Goal: Task Accomplishment & Management: Complete application form

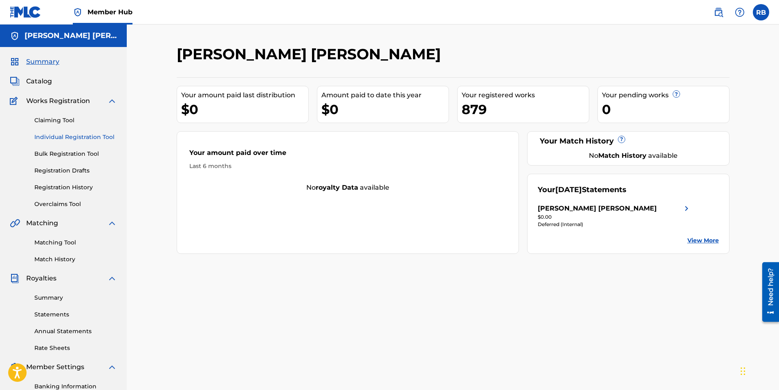
click at [56, 134] on link "Individual Registration Tool" at bounding box center [75, 137] width 83 height 9
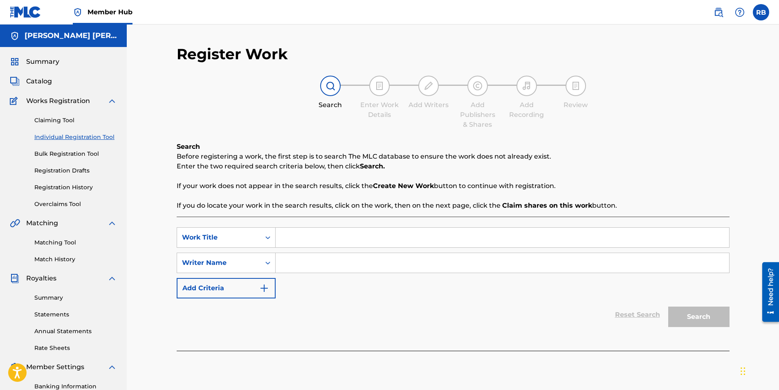
click at [315, 236] on input "Search Form" at bounding box center [503, 238] width 454 height 20
click at [712, 82] on div "Search Enter Work Details Add Writers Add Publishers & Shares Add Recording Rev…" at bounding box center [453, 103] width 553 height 54
click at [296, 238] on input "Search Form" at bounding box center [503, 238] width 454 height 20
paste input "The Last Time I Saw [PERSON_NAME]"
type input "The Last Time I Saw [PERSON_NAME]"
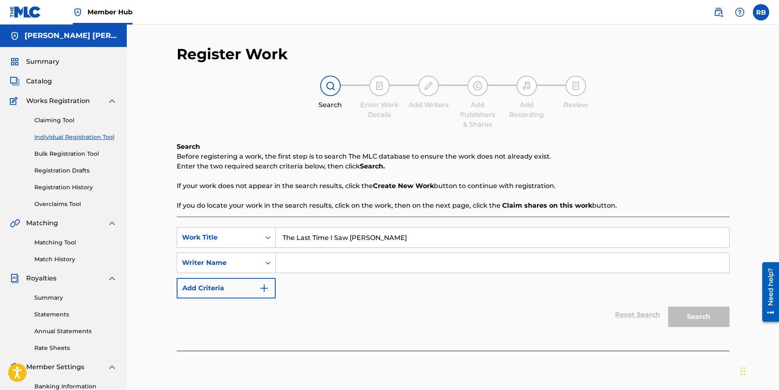
click at [295, 266] on input "Search Form" at bounding box center [503, 263] width 454 height 20
drag, startPoint x: 374, startPoint y: 266, endPoint x: 236, endPoint y: 272, distance: 138.4
click at [236, 272] on div "SearchWithCriteriac4412297-ab88-4f5e-96f7-10cadeff4005 Writer Name [PERSON_NAME…" at bounding box center [453, 263] width 553 height 20
type input "[PERSON_NAME] [PERSON_NAME]"
click at [716, 317] on button "Search" at bounding box center [699, 317] width 61 height 20
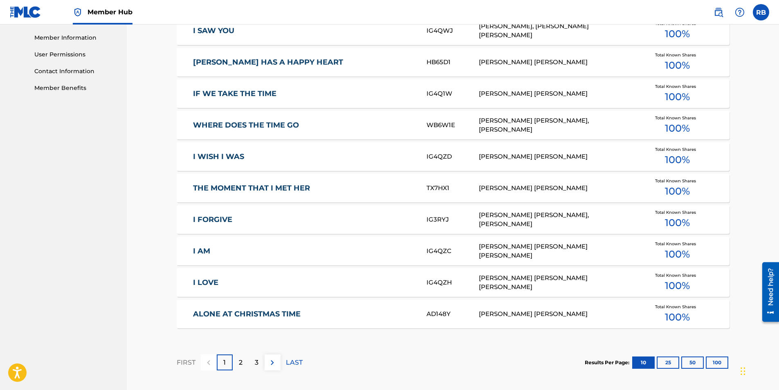
scroll to position [409, 0]
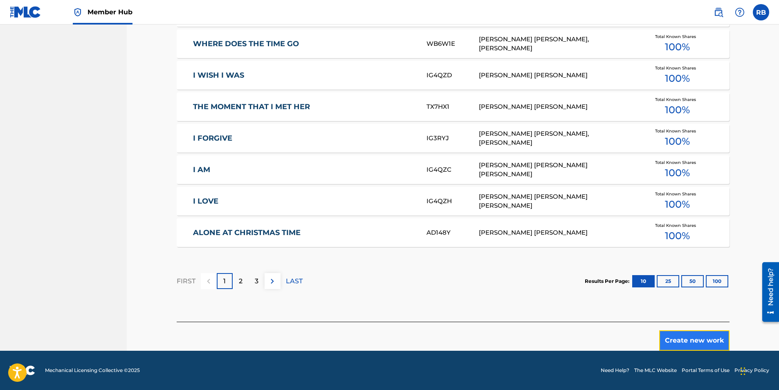
click at [690, 338] on button "Create new work" at bounding box center [695, 341] width 70 height 20
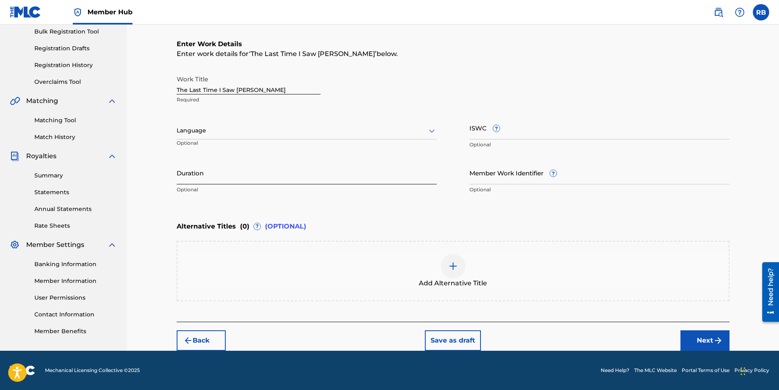
click at [207, 175] on input "Duration" at bounding box center [307, 172] width 260 height 23
type input "03:26"
click at [699, 341] on button "Next" at bounding box center [705, 341] width 49 height 20
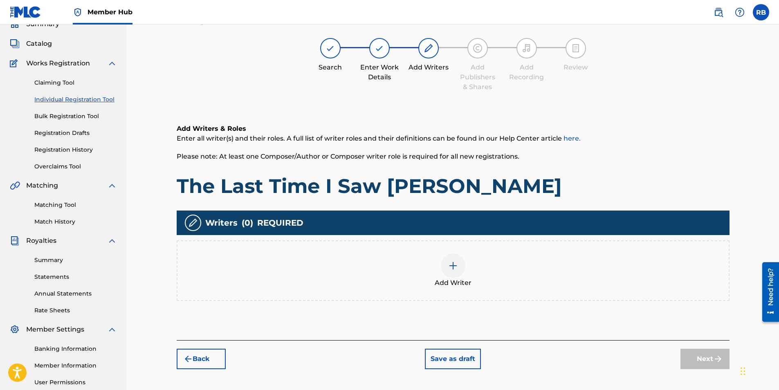
scroll to position [37, 0]
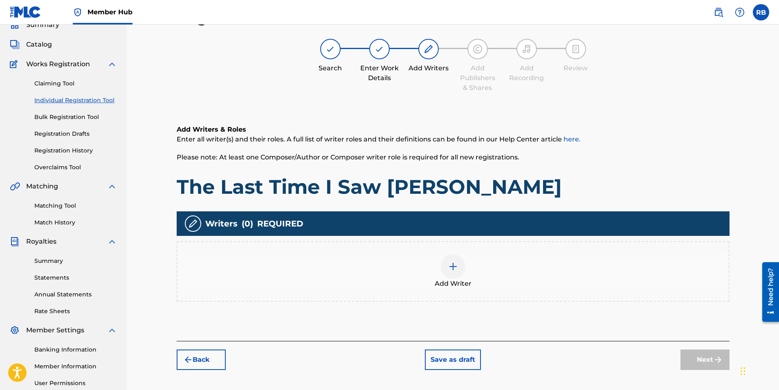
click at [452, 277] on div at bounding box center [453, 266] width 25 height 25
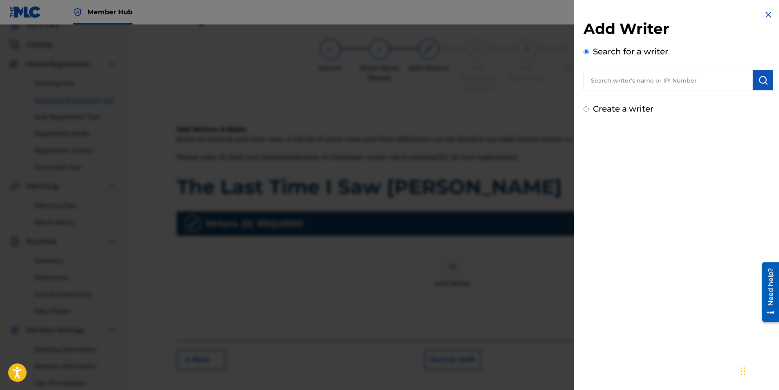
click at [614, 81] on input "text" at bounding box center [668, 80] width 169 height 20
paste input "[PERSON_NAME] [PERSON_NAME]"
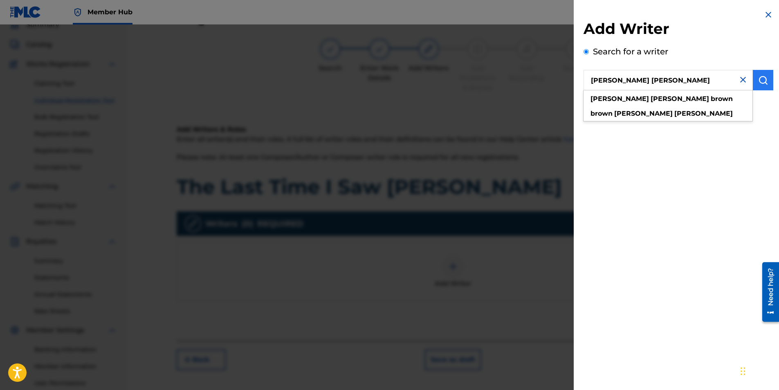
type input "[PERSON_NAME] [PERSON_NAME]"
click at [758, 86] on button "submit" at bounding box center [763, 80] width 20 height 20
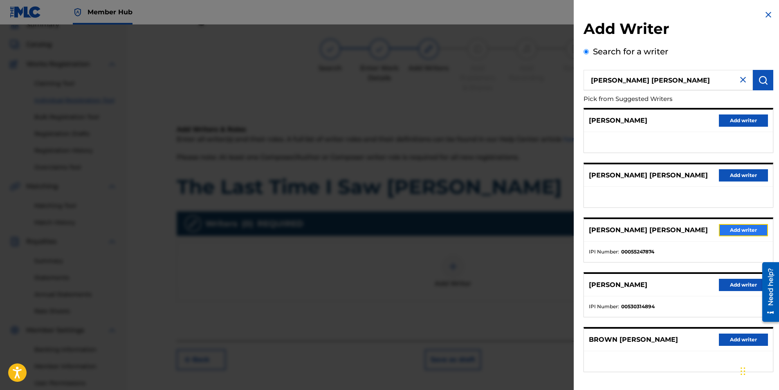
click at [740, 230] on button "Add writer" at bounding box center [743, 230] width 49 height 12
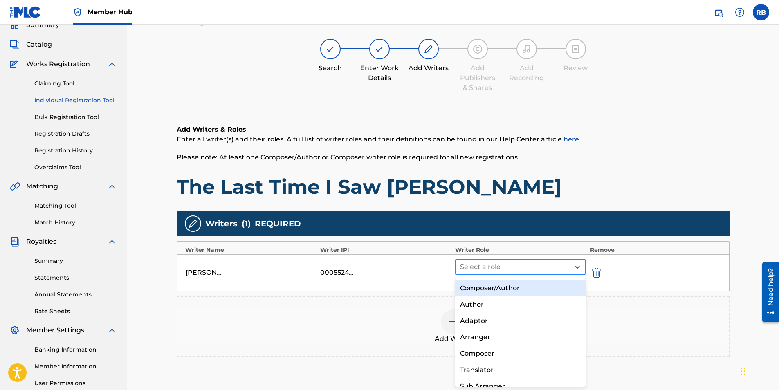
click at [480, 268] on div at bounding box center [513, 266] width 106 height 11
click at [489, 290] on div "Composer/Author" at bounding box center [520, 288] width 131 height 16
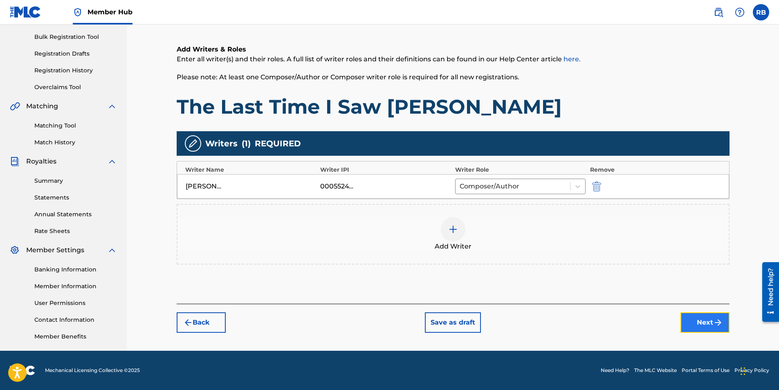
click at [702, 326] on button "Next" at bounding box center [705, 323] width 49 height 20
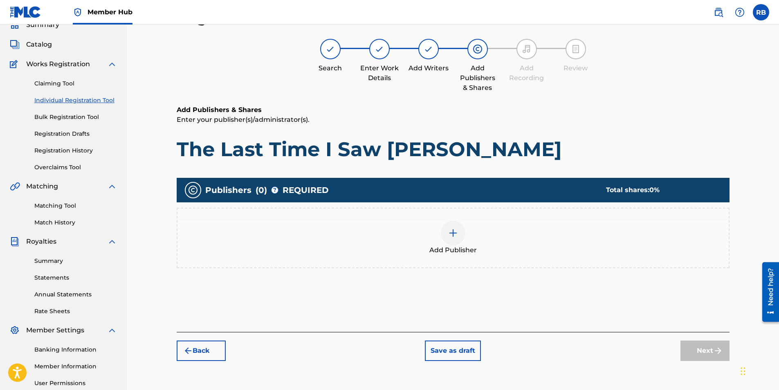
click at [455, 242] on div at bounding box center [453, 233] width 25 height 25
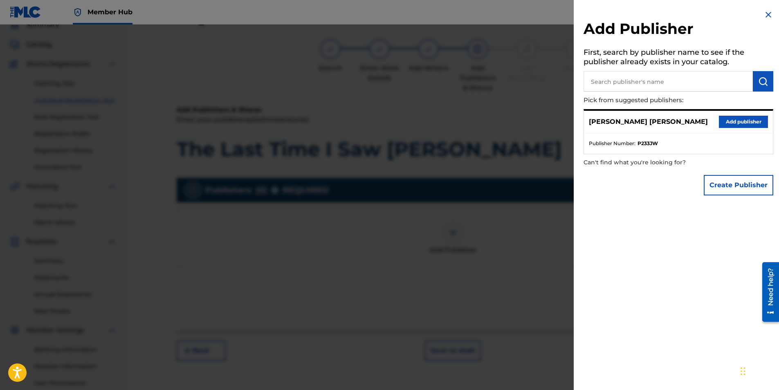
click at [651, 121] on p "[PERSON_NAME] [PERSON_NAME]" at bounding box center [648, 122] width 119 height 10
click at [735, 124] on button "Add publisher" at bounding box center [743, 122] width 49 height 12
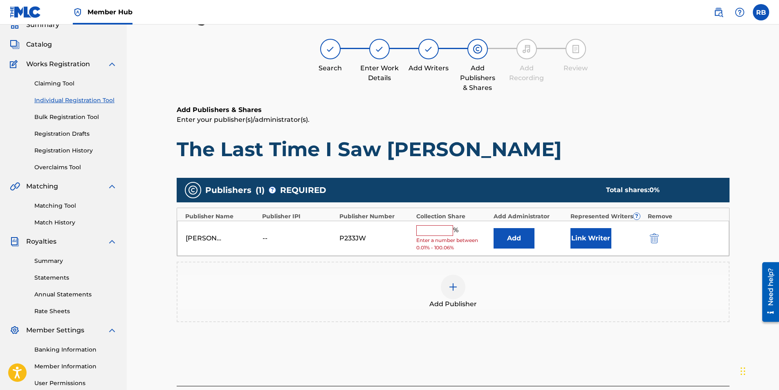
click at [437, 228] on input "text" at bounding box center [434, 230] width 37 height 11
type input "100"
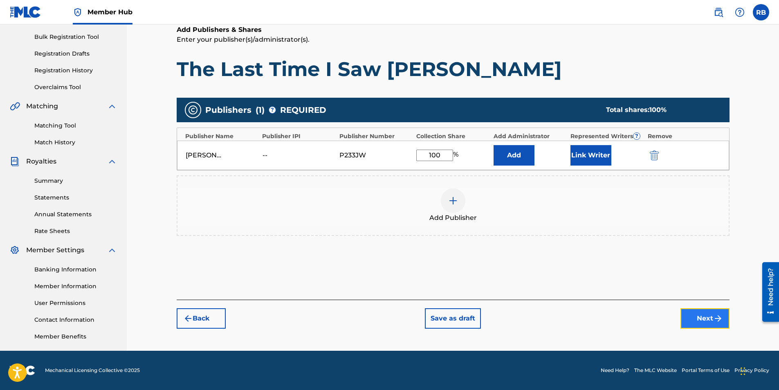
click at [704, 322] on button "Next" at bounding box center [705, 318] width 49 height 20
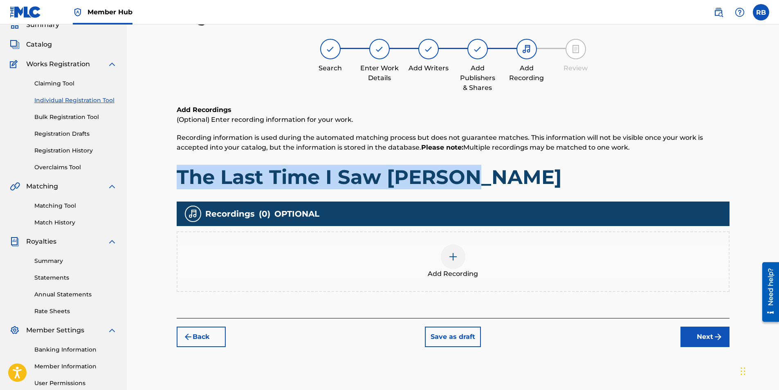
drag, startPoint x: 177, startPoint y: 175, endPoint x: 475, endPoint y: 179, distance: 298.7
click at [475, 179] on h1 "The Last Time I Saw [PERSON_NAME]" at bounding box center [453, 177] width 553 height 25
drag, startPoint x: 475, startPoint y: 179, endPoint x: 446, endPoint y: 178, distance: 29.1
copy h1 "The Last Time I Saw [PERSON_NAME]"
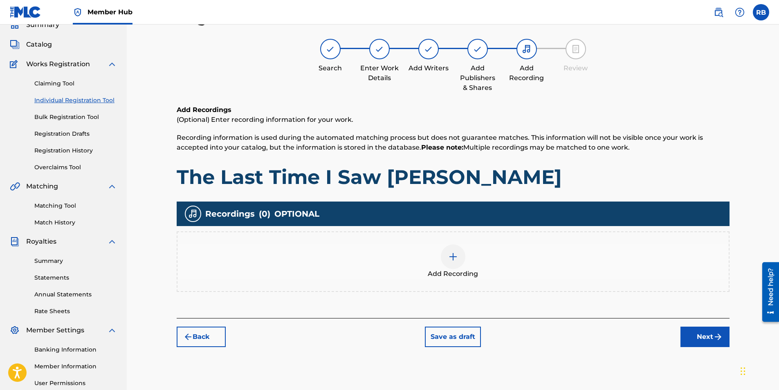
click at [458, 264] on div at bounding box center [453, 257] width 25 height 25
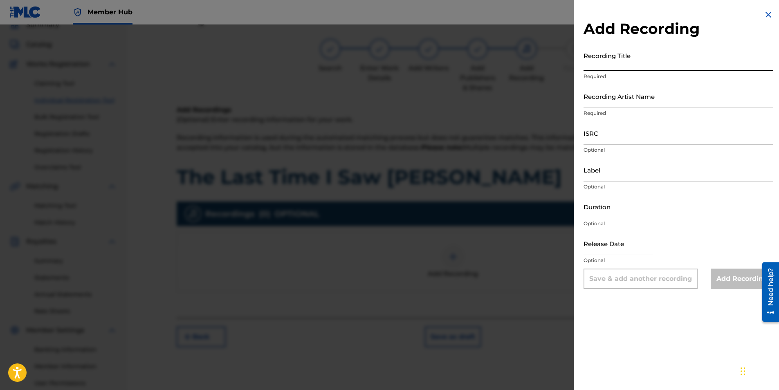
click at [614, 62] on input "Recording Title" at bounding box center [679, 59] width 190 height 23
paste input "The Last Time I Saw [PERSON_NAME]"
type input "The Last Time I Saw [PERSON_NAME]"
click at [605, 207] on input "Duration" at bounding box center [679, 206] width 190 height 23
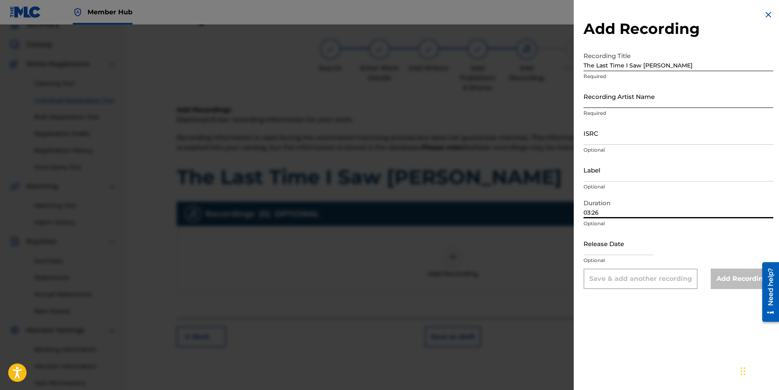
type input "03:26"
click at [601, 96] on input "Recording Artist Name" at bounding box center [679, 96] width 190 height 23
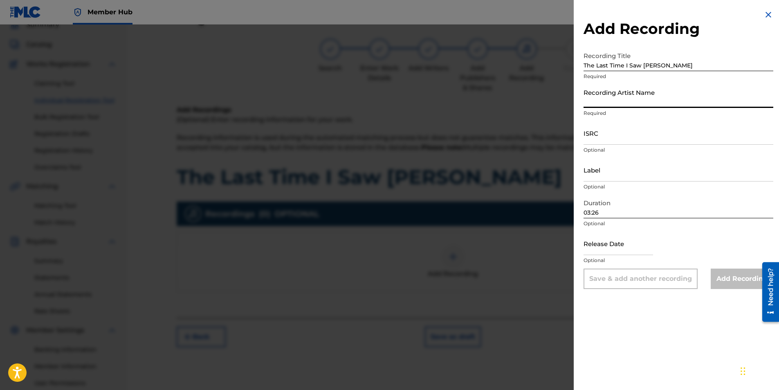
type input "[PERSON_NAME] [PERSON_NAME]"
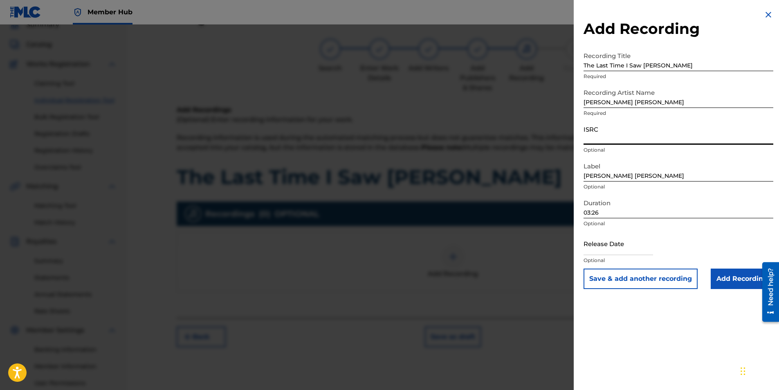
click at [613, 136] on input "ISRC" at bounding box center [679, 133] width 190 height 23
click at [605, 136] on input "ISRC" at bounding box center [679, 133] width 190 height 23
paste input "GXFHP2578687"
type input "GXFHP2578687"
click at [655, 158] on div "ISRC GXFHP2578687 Optional" at bounding box center [679, 140] width 190 height 37
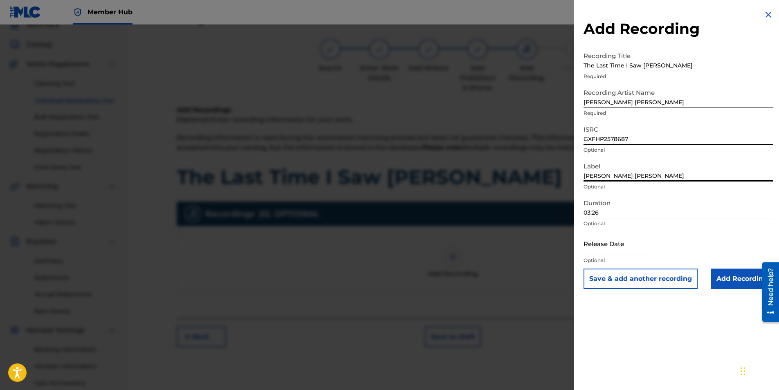
click at [657, 179] on input "[PERSON_NAME] [PERSON_NAME]" at bounding box center [679, 169] width 190 height 23
click at [660, 169] on input "[PERSON_NAME] [PERSON_NAME]" at bounding box center [679, 169] width 190 height 23
drag, startPoint x: 607, startPoint y: 174, endPoint x: 551, endPoint y: 179, distance: 55.8
click at [551, 179] on div "Add Recording Recording Title The Last Time I Saw [PERSON_NAME] Required Record…" at bounding box center [389, 208] width 779 height 366
click at [642, 165] on input "Label" at bounding box center [679, 169] width 190 height 23
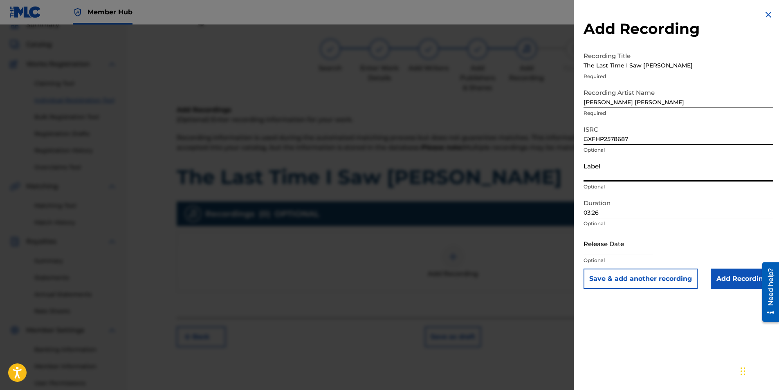
type input "[PERSON_NAME] [PERSON_NAME]"
click at [725, 283] on input "Add Recording" at bounding box center [742, 279] width 63 height 20
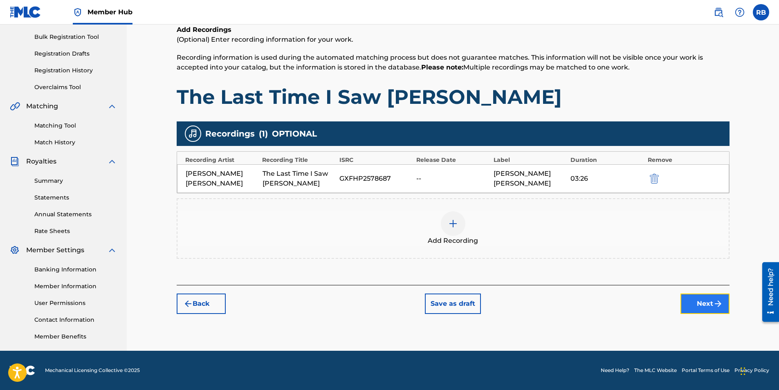
click at [700, 302] on button "Next" at bounding box center [705, 304] width 49 height 20
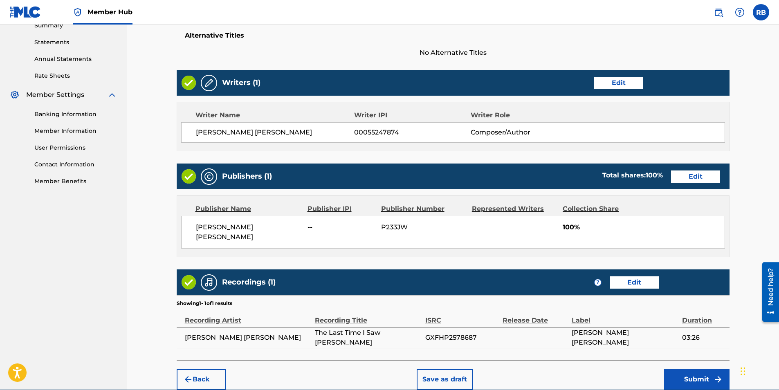
scroll to position [302, 0]
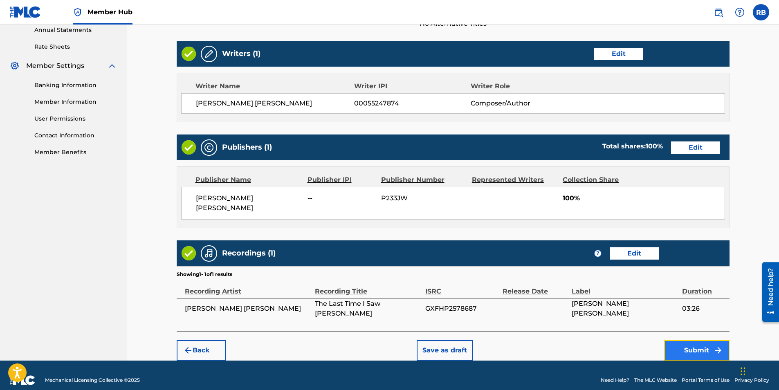
click at [695, 346] on button "Submit" at bounding box center [696, 350] width 65 height 20
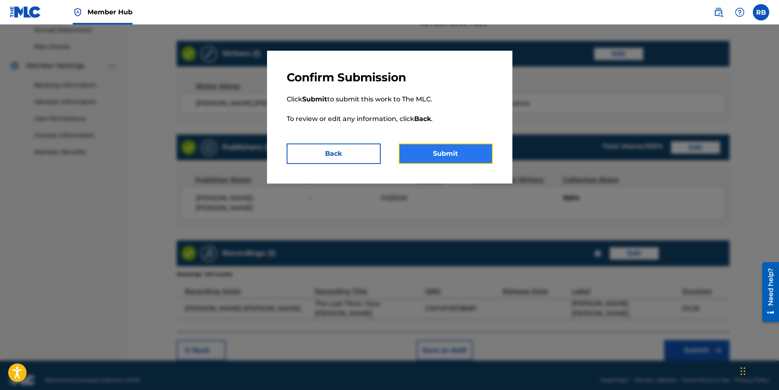
click at [443, 153] on button "Submit" at bounding box center [446, 154] width 94 height 20
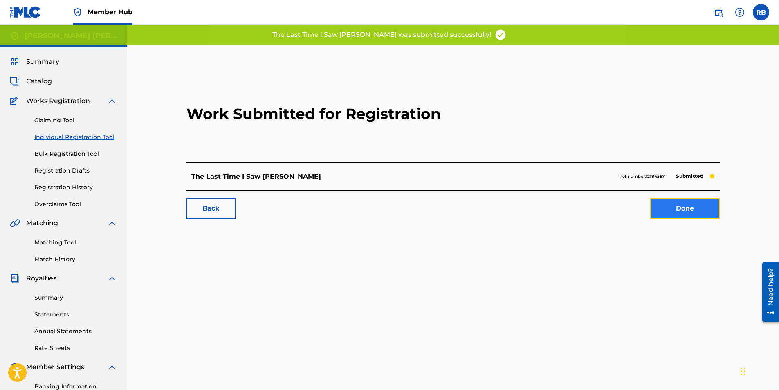
click at [687, 207] on link "Done" at bounding box center [686, 208] width 70 height 20
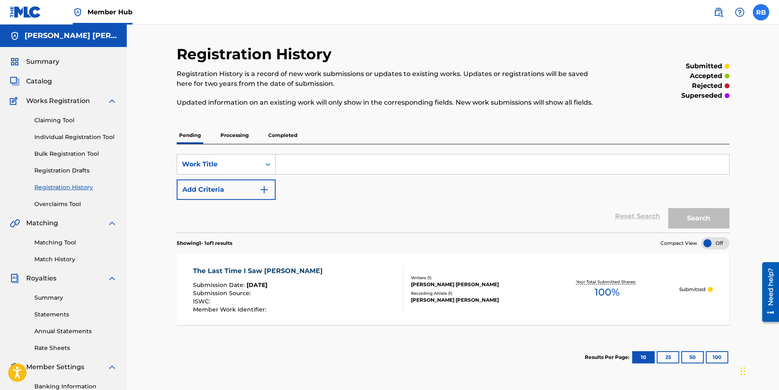
click at [759, 15] on label at bounding box center [761, 12] width 16 height 16
click at [761, 12] on input "RB [PERSON_NAME] [EMAIL_ADDRESS][DOMAIN_NAME] Notification Preferences Profile …" at bounding box center [761, 12] width 0 height 0
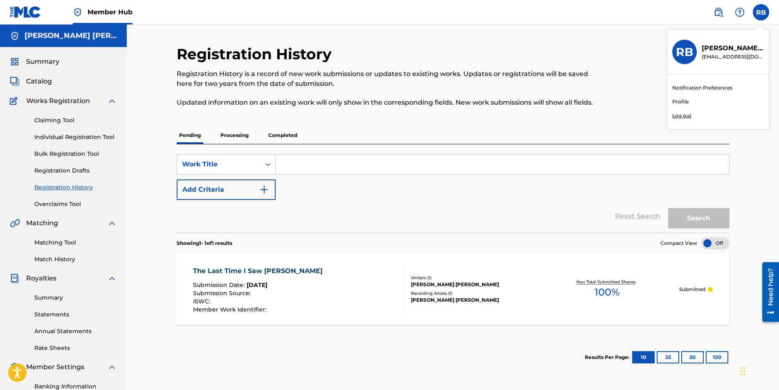
click at [680, 116] on p "Log out" at bounding box center [682, 115] width 19 height 7
click at [761, 12] on input "RB [PERSON_NAME] [EMAIL_ADDRESS][DOMAIN_NAME] Notification Preferences Profile …" at bounding box center [761, 12] width 0 height 0
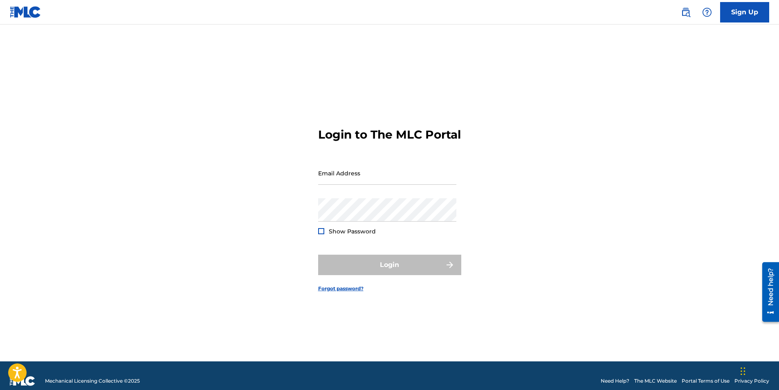
type input "[EMAIL_ADDRESS][DOMAIN_NAME]"
